Goal: Task Accomplishment & Management: Use online tool/utility

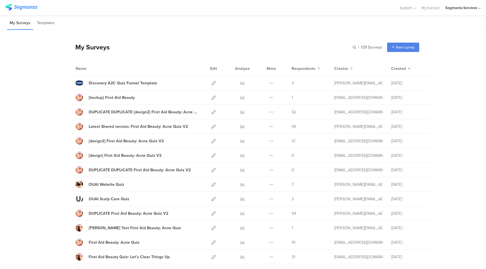
click at [459, 9] on div "Segmanta Services" at bounding box center [461, 7] width 32 height 5
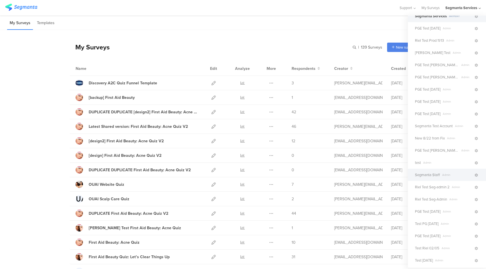
scroll to position [21, 0]
click at [436, 175] on span "Segmanta Staff" at bounding box center [427, 174] width 25 height 5
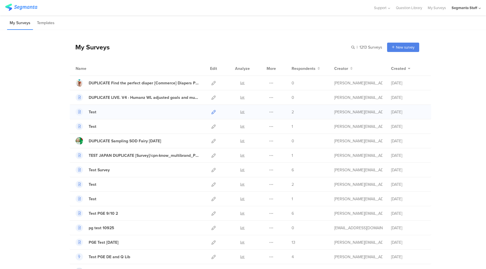
click at [211, 112] on icon at bounding box center [213, 112] width 4 height 4
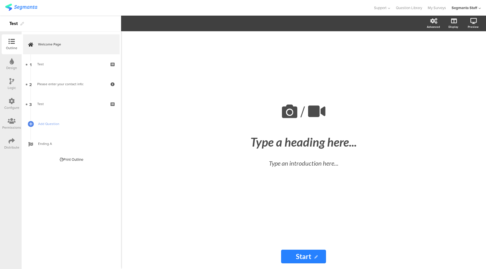
click at [6, 100] on div "Configure" at bounding box center [12, 104] width 20 height 20
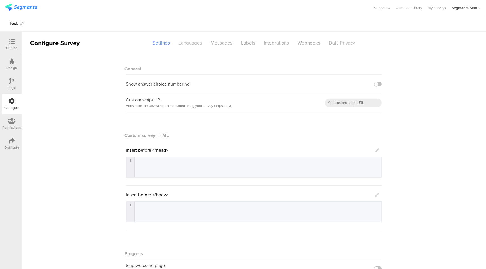
click at [183, 45] on div "Languages" at bounding box center [190, 43] width 32 height 10
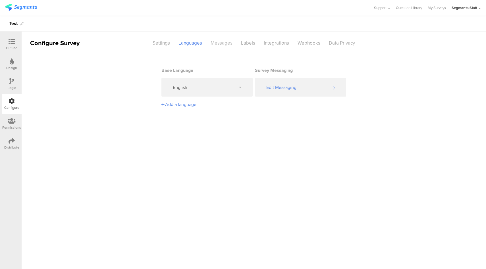
click at [227, 46] on div "Messages" at bounding box center [221, 43] width 30 height 10
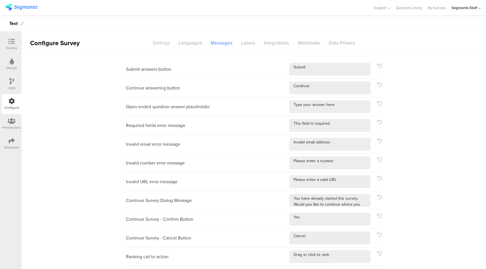
click at [151, 46] on div "Settings" at bounding box center [161, 43] width 26 height 10
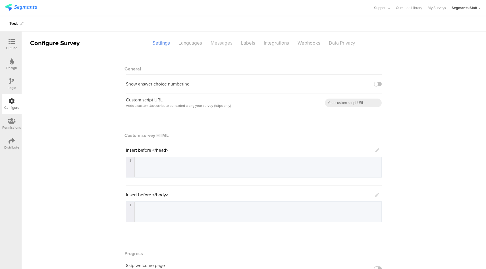
click at [226, 44] on div "Messages" at bounding box center [221, 43] width 30 height 10
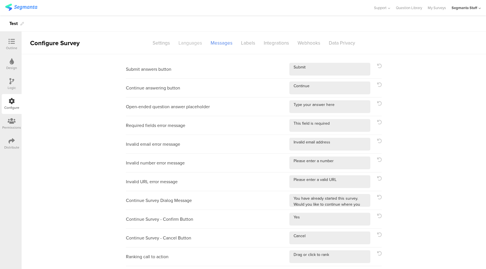
click at [192, 46] on div "Languages" at bounding box center [190, 43] width 32 height 10
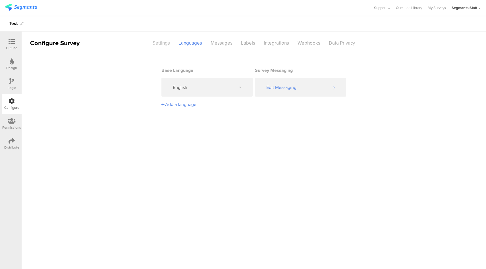
click at [164, 46] on div "Settings" at bounding box center [161, 43] width 26 height 10
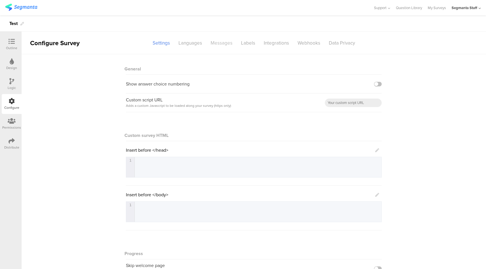
click at [227, 44] on div "Messages" at bounding box center [221, 43] width 30 height 10
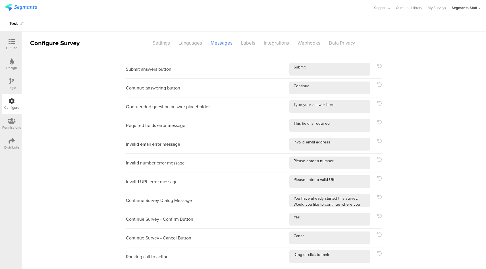
click at [199, 46] on div "Languages" at bounding box center [190, 43] width 32 height 10
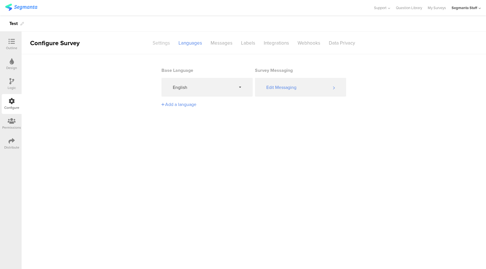
click at [169, 47] on div "Settings" at bounding box center [161, 43] width 26 height 10
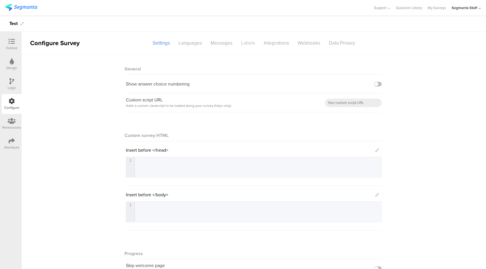
click at [246, 44] on div "Labels" at bounding box center [248, 43] width 23 height 10
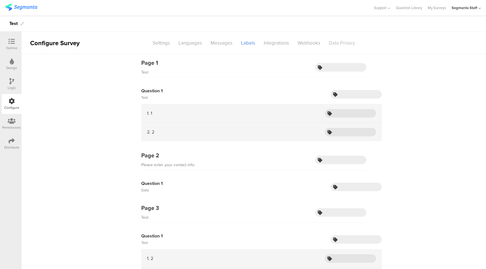
click at [342, 44] on div "Data Privacy" at bounding box center [342, 43] width 35 height 10
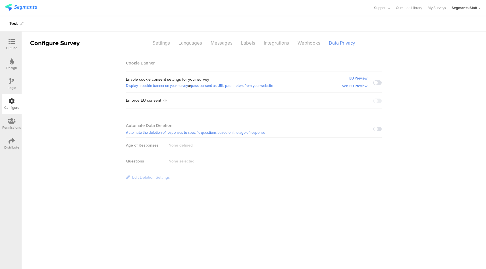
click at [378, 83] on span at bounding box center [377, 82] width 9 height 5
click at [377, 100] on span at bounding box center [377, 101] width 9 height 5
click at [18, 142] on div "Distribute" at bounding box center [12, 144] width 20 height 20
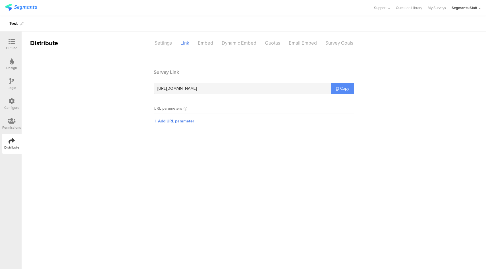
click at [347, 86] on span "Copy" at bounding box center [344, 89] width 9 height 6
